Goal: Information Seeking & Learning: Learn about a topic

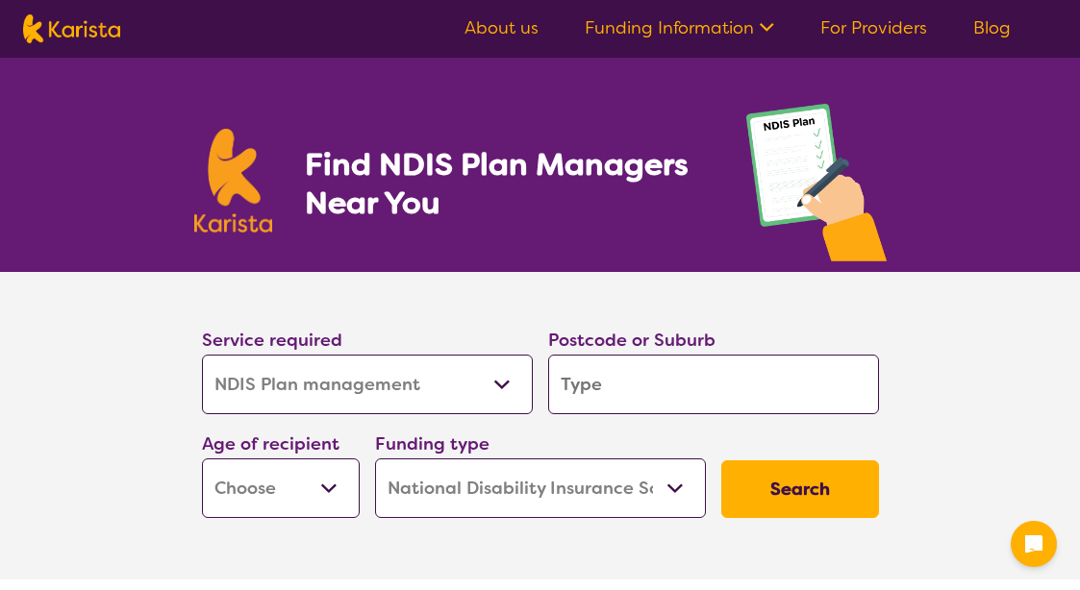
select select "NDIS Plan management"
select select "NDIS"
select select "NDIS Plan management"
select select "NDIS"
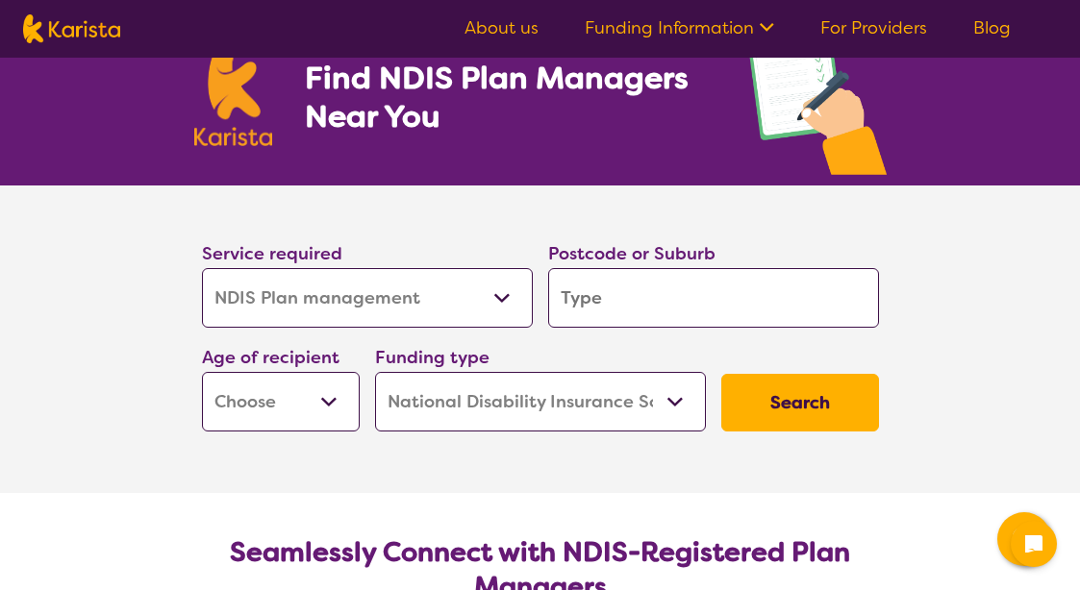
scroll to position [87, 0]
click at [652, 305] on input "search" at bounding box center [713, 298] width 331 height 60
type input "3"
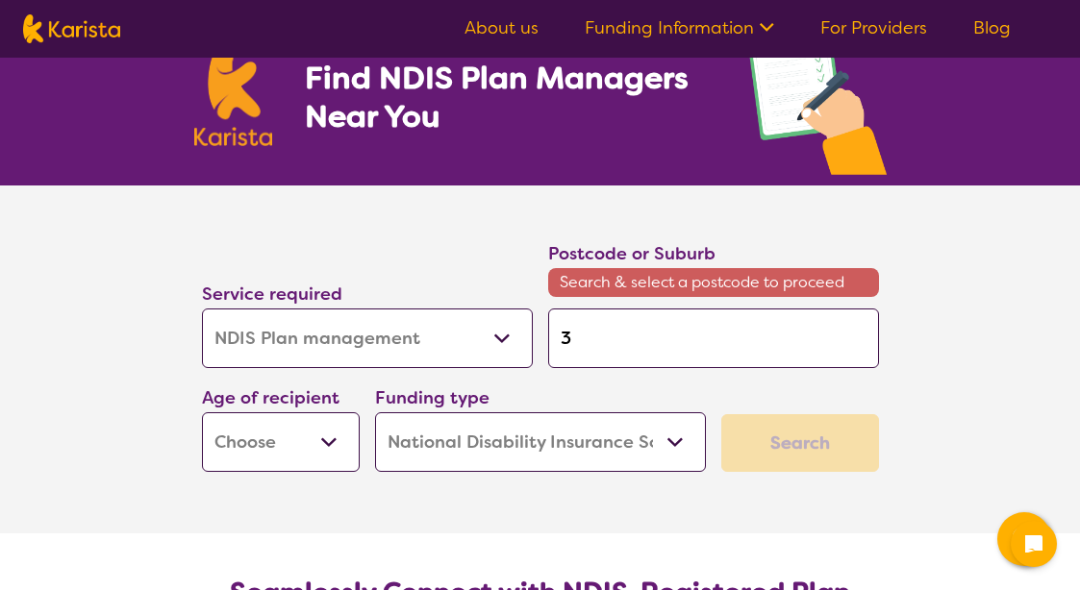
type input "31"
type input "317"
type input "3178"
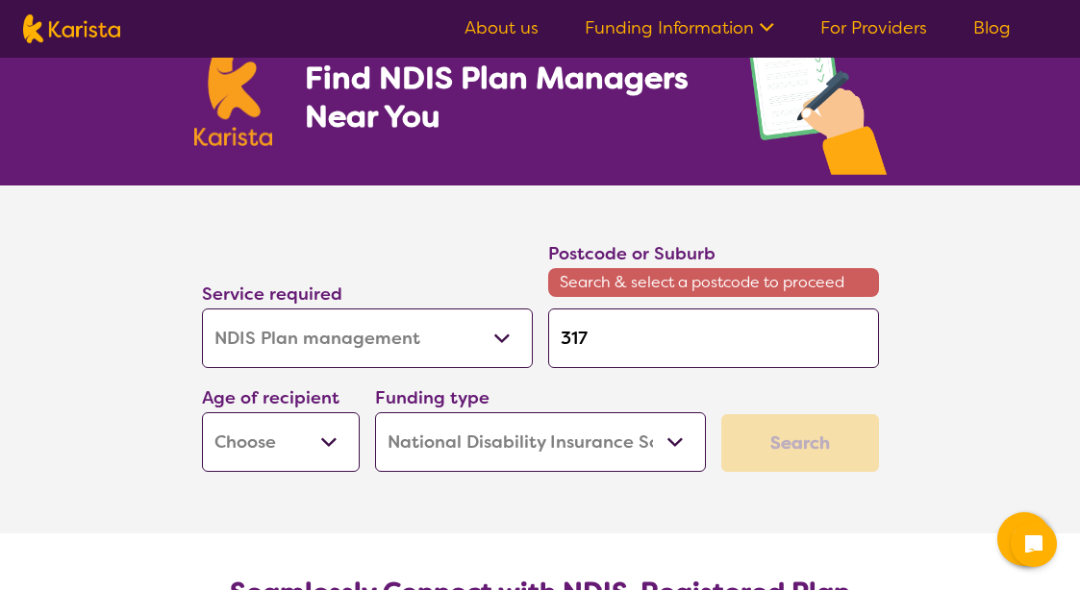
type input "3178"
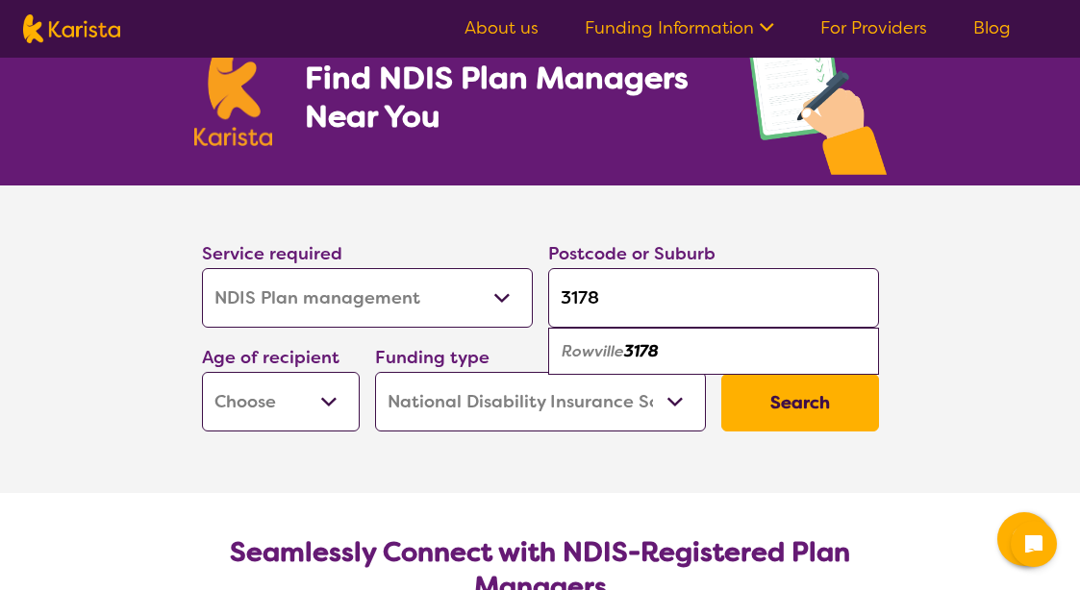
type input "3178"
select select "EC"
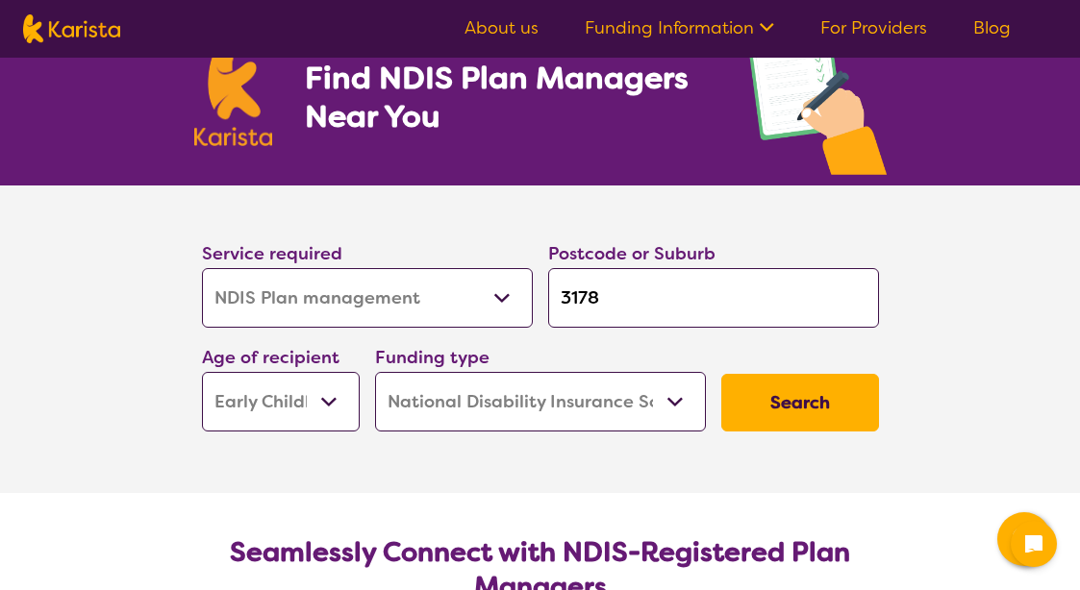
select select "EC"
click at [796, 398] on button "Search" at bounding box center [800, 403] width 158 height 58
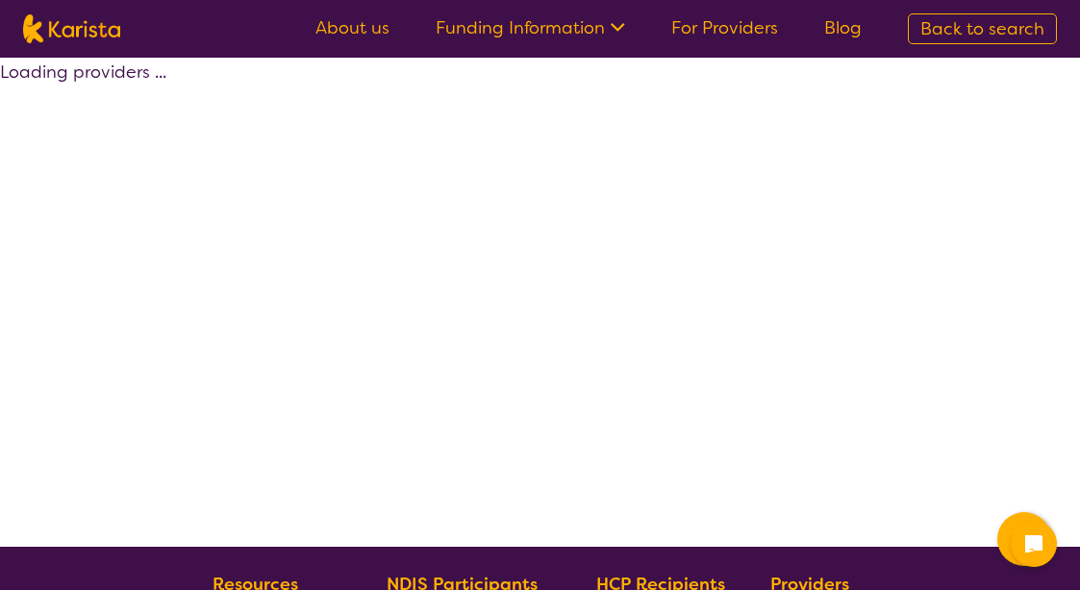
select select "by_score"
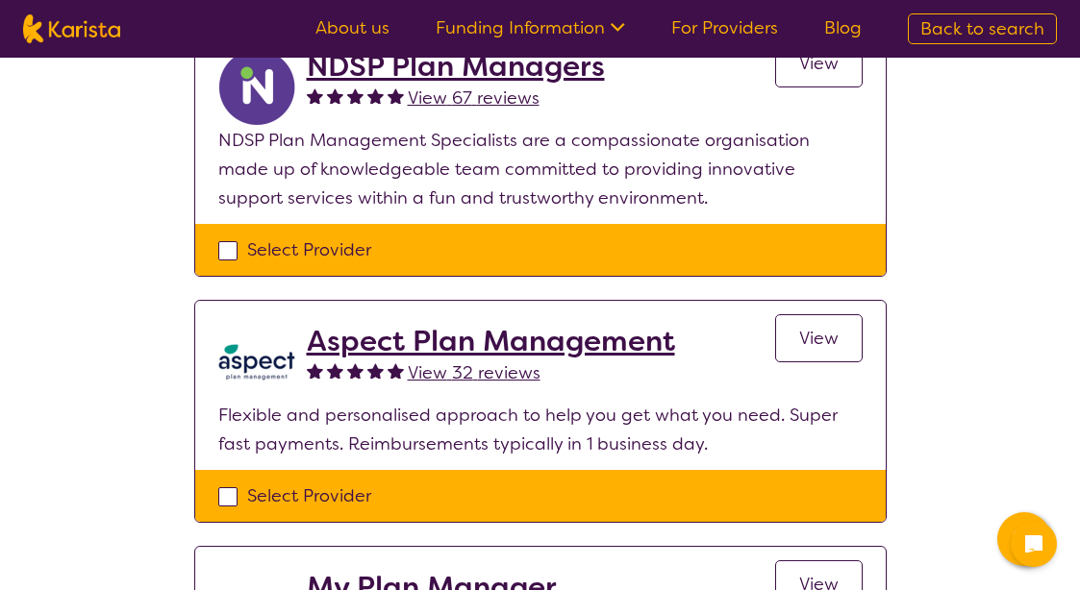
scroll to position [1223, 0]
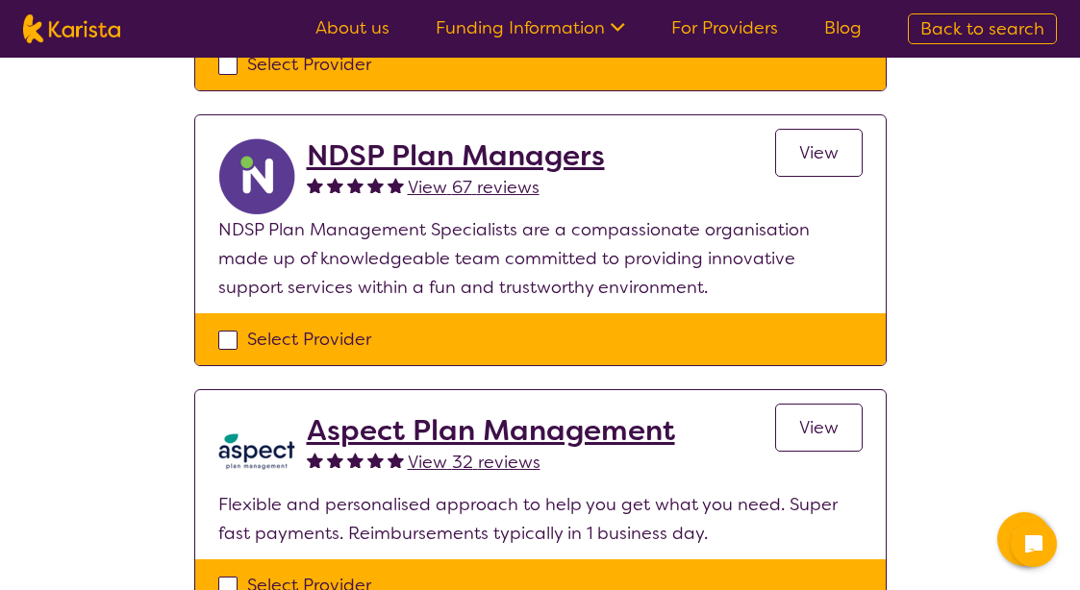
click at [808, 431] on span "View" at bounding box center [818, 427] width 39 height 23
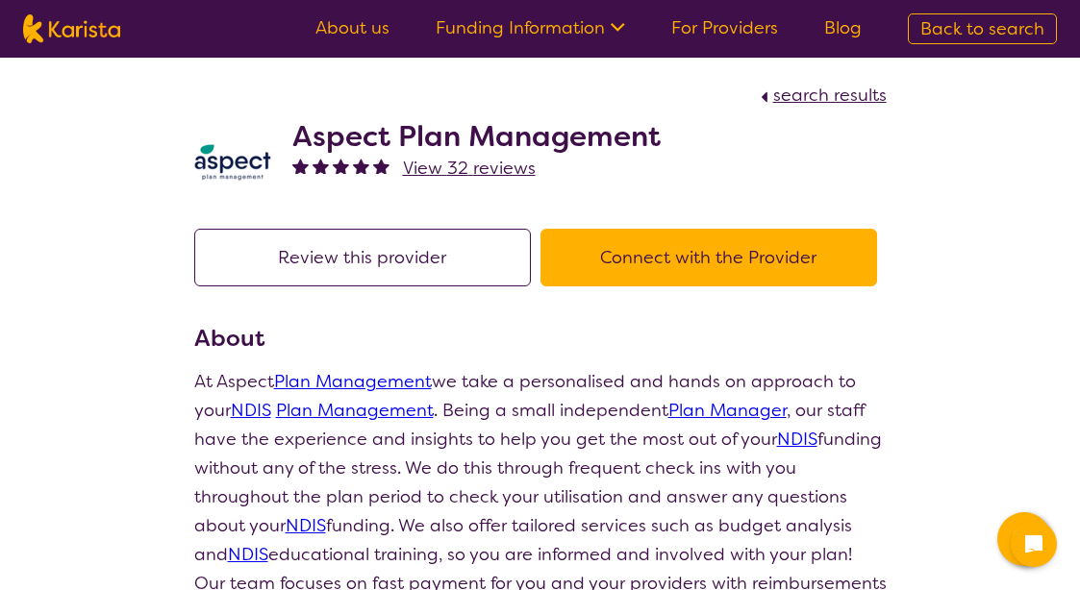
select select "by_score"
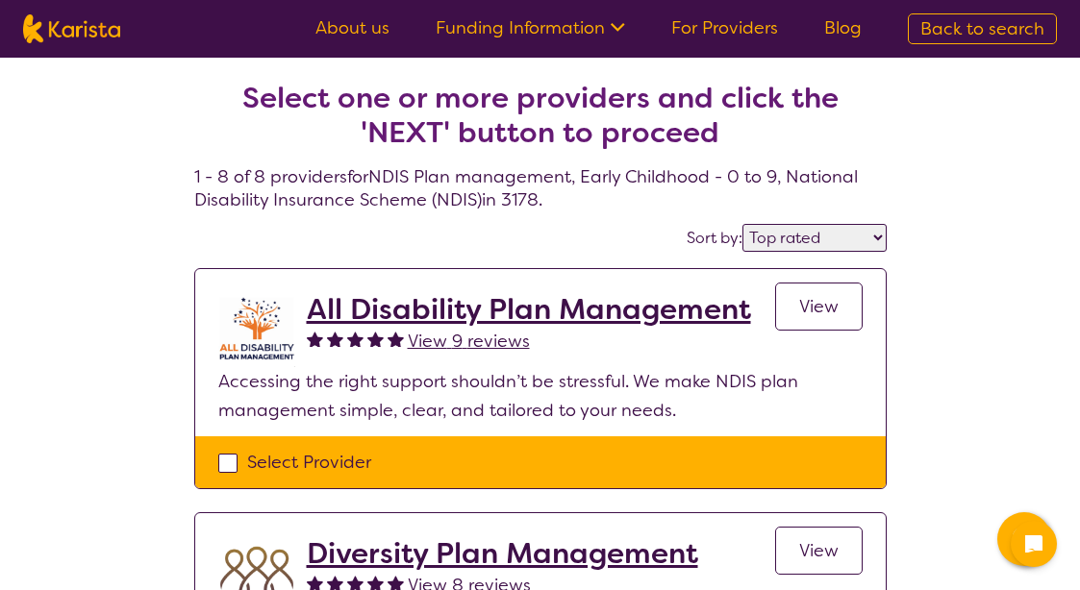
scroll to position [1223, 0]
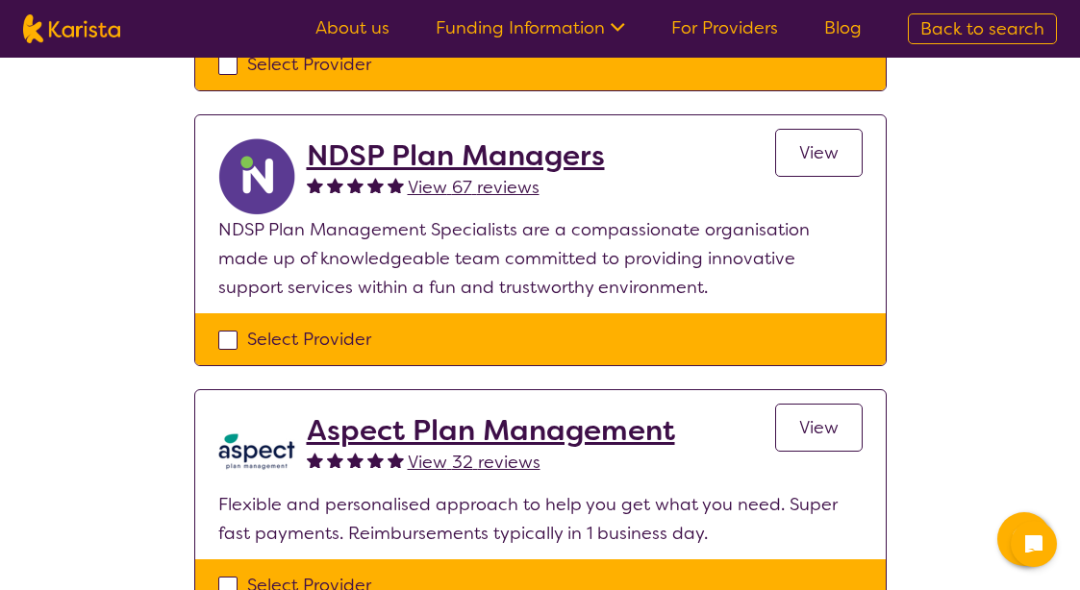
select select "NDIS Plan management"
select select "EC"
select select "NDIS"
select select "NDIS Plan management"
select select "EC"
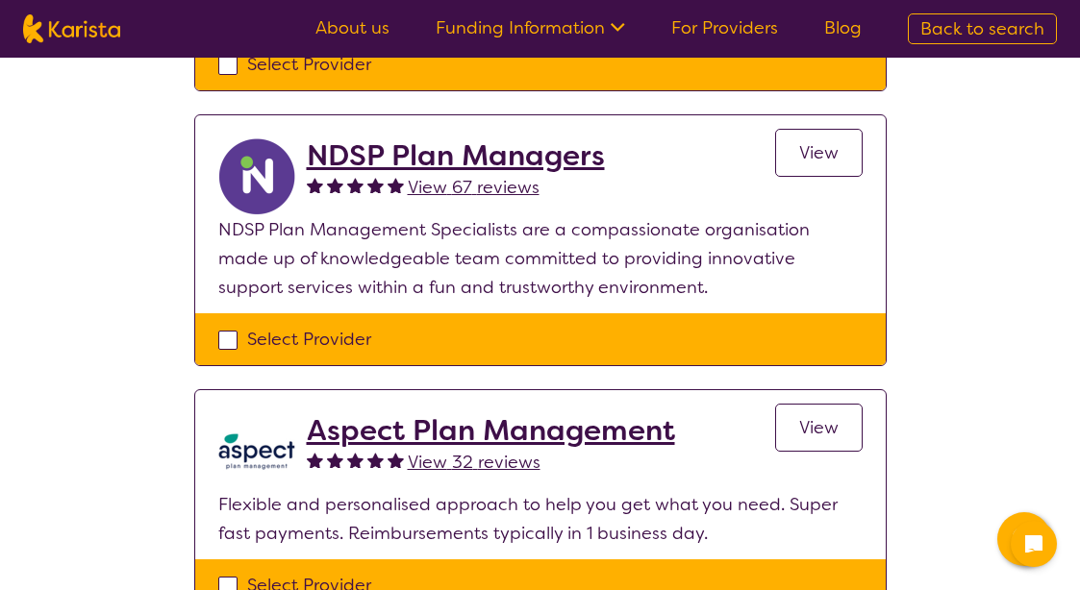
select select "NDIS"
